Goal: Transaction & Acquisition: Purchase product/service

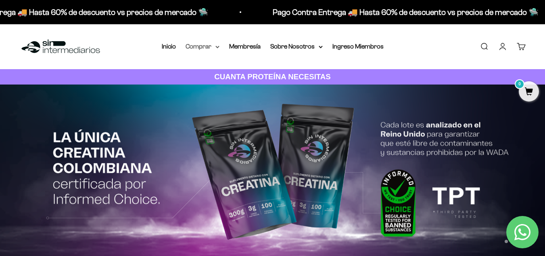
click at [211, 44] on summary "Comprar" at bounding box center [203, 46] width 34 height 10
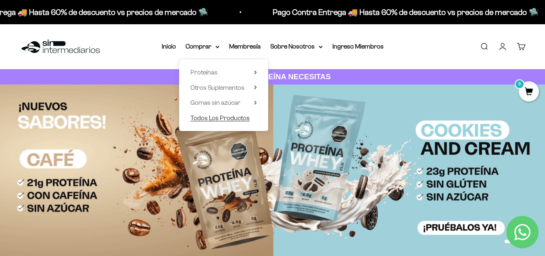
click at [224, 117] on span "Todos Los Productos" at bounding box center [220, 117] width 59 height 7
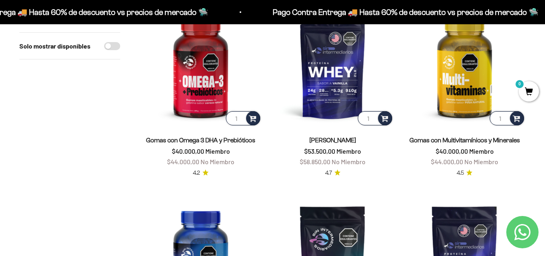
scroll to position [314, 0]
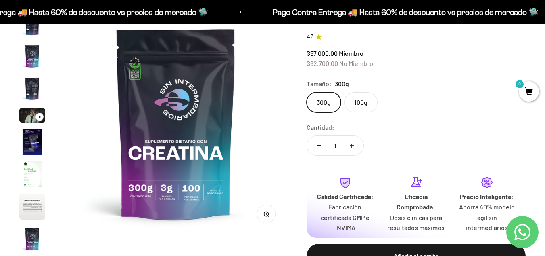
click at [354, 101] on label "100g" at bounding box center [361, 102] width 34 height 20
click at [307, 92] on input "100g" at bounding box center [306, 92] width 0 height 0
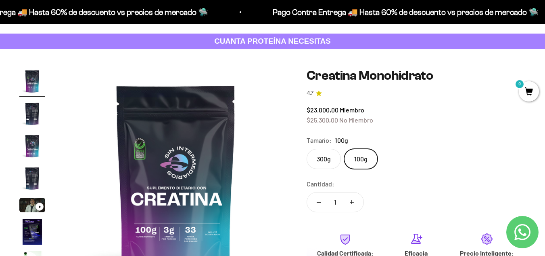
scroll to position [35, 0]
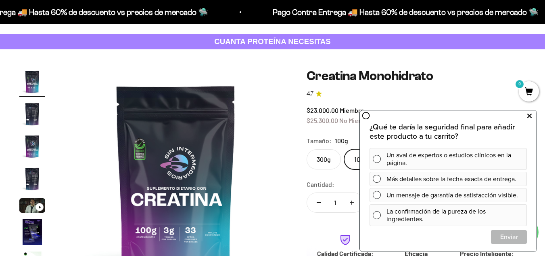
click at [531, 112] on icon at bounding box center [530, 116] width 4 height 10
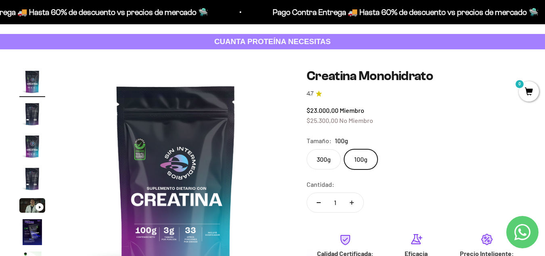
click at [325, 158] on label "300g" at bounding box center [324, 159] width 34 height 20
click at [307, 149] on input "300g" at bounding box center [306, 149] width 0 height 0
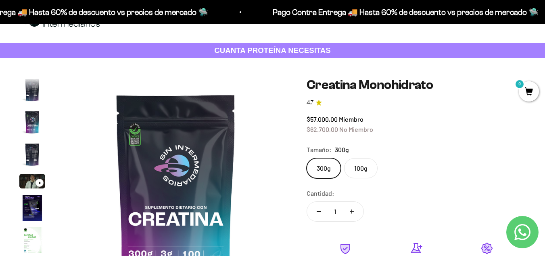
scroll to position [26, 0]
